Goal: Navigation & Orientation: Find specific page/section

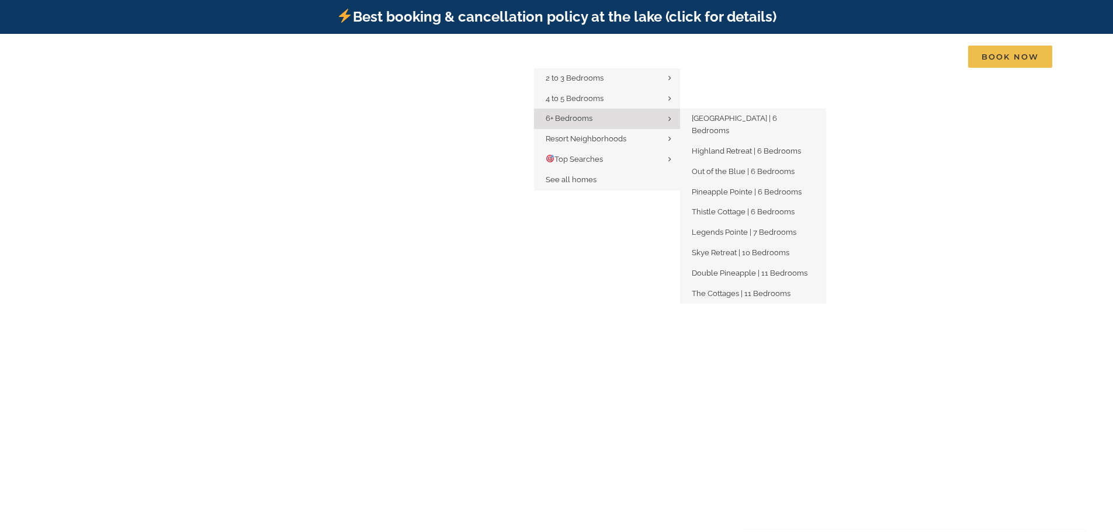
click at [581, 124] on link "6+ Bedrooms" at bounding box center [607, 119] width 146 height 20
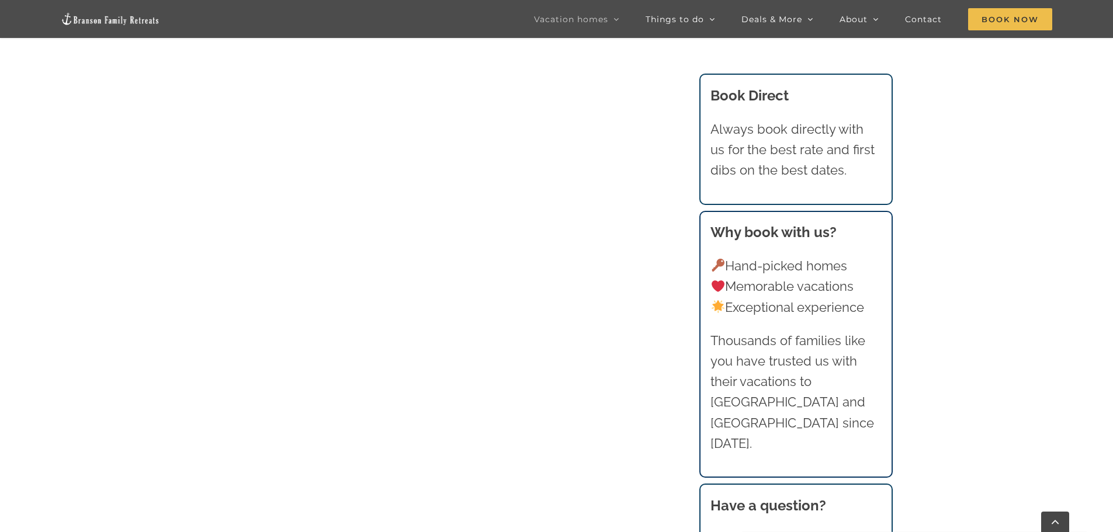
scroll to position [1052, 0]
